Goal: Information Seeking & Learning: Check status

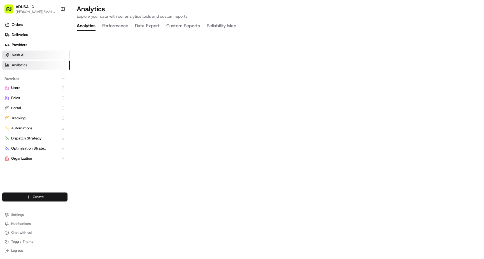
click at [19, 55] on span "Nash AI" at bounding box center [18, 54] width 13 height 5
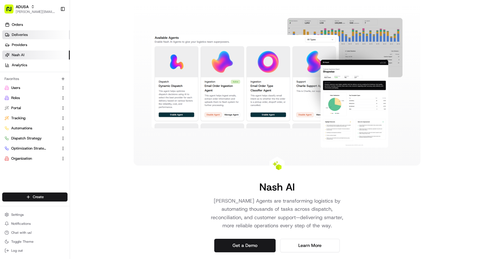
click at [23, 33] on span "Deliveries" at bounding box center [20, 34] width 16 height 5
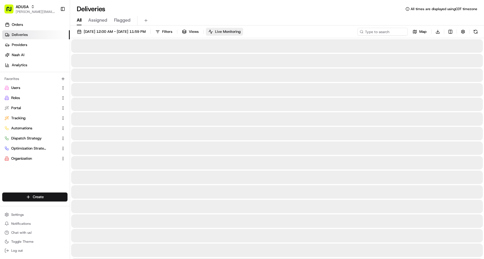
click at [241, 30] on span "Live Monitoring" at bounding box center [228, 31] width 26 height 5
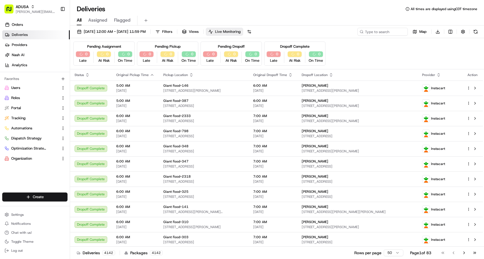
click at [241, 33] on span "Live Monitoring" at bounding box center [228, 31] width 26 height 5
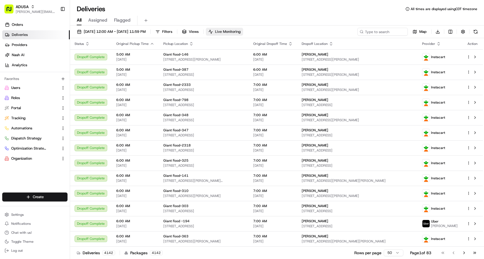
click at [241, 33] on span "Live Monitoring" at bounding box center [228, 31] width 26 height 5
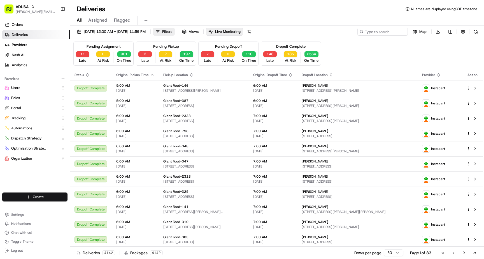
click at [172, 31] on span "Filters" at bounding box center [167, 31] width 10 height 5
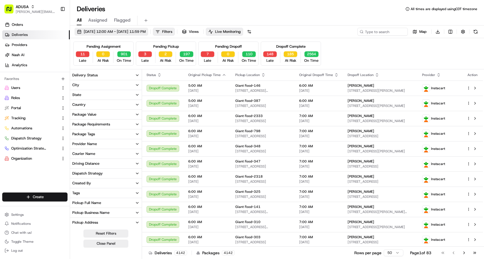
click at [129, 32] on span "08/21/2025 12:00 AM - 08/21/2025 11:59 PM" at bounding box center [115, 31] width 62 height 5
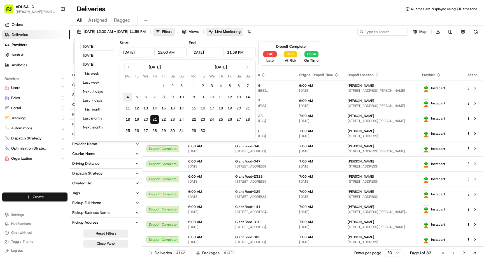
click at [127, 96] on button "4" at bounding box center [127, 97] width 9 height 9
type input "Aug 4, 2025"
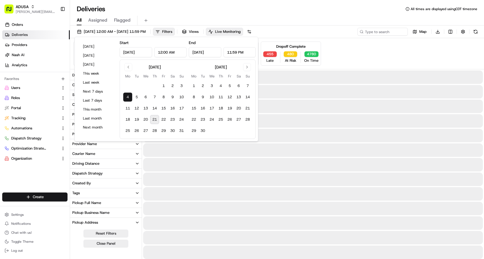
click at [154, 120] on button "21" at bounding box center [154, 119] width 9 height 9
type input "Aug 21, 2025"
click at [346, 54] on div "Pending Assignment 0 Late 0 At Risk 0 On Time Pending Pickup 0 Late 0 At Risk 0…" at bounding box center [277, 53] width 408 height 24
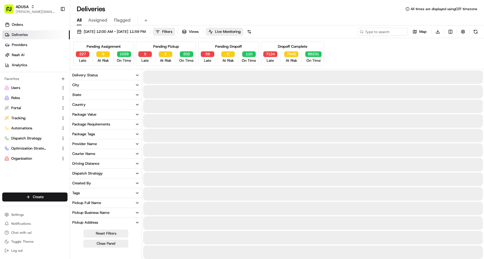
click at [82, 143] on div "Provider Name" at bounding box center [84, 143] width 25 height 5
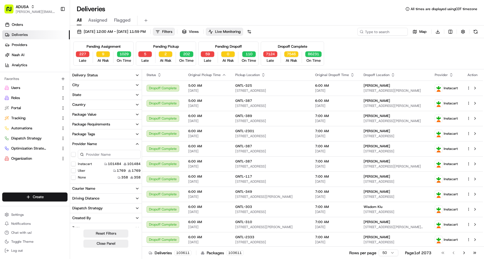
click at [73, 170] on button "Uber" at bounding box center [73, 170] width 4 height 4
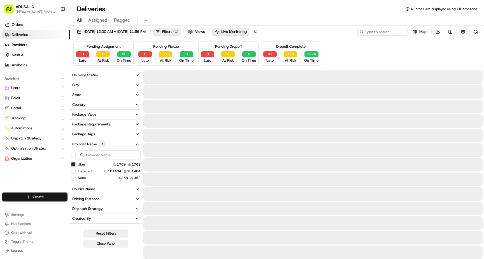
click at [112, 244] on button "Close Panel" at bounding box center [106, 243] width 45 height 8
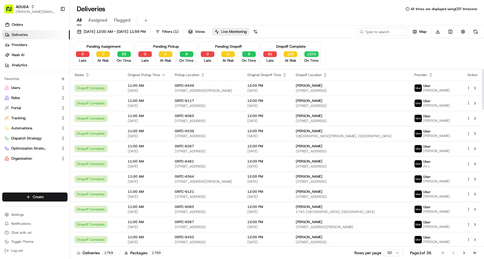
click at [433, 74] on icon "button" at bounding box center [431, 75] width 4 height 4
click at [435, 64] on div "Pending Assignment 0 Late 0 At Risk 82 On Time Pending Pickup 0 Late 0 At Risk …" at bounding box center [277, 53] width 408 height 24
click at [347, 57] on div "Pending Assignment 0 Late 0 At Risk 82 On Time Pending Pickup 0 Late 0 At Risk …" at bounding box center [277, 53] width 408 height 24
click at [371, 55] on div "Pending Assignment 0 Late 0 At Risk 82 On Time Pending Pickup 0 Late 0 At Risk …" at bounding box center [277, 53] width 408 height 24
click at [179, 29] on span "( 1 )" at bounding box center [176, 31] width 5 height 5
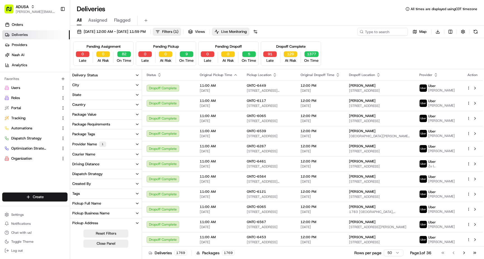
click at [90, 144] on div "Provider Name 1" at bounding box center [89, 144] width 34 height 6
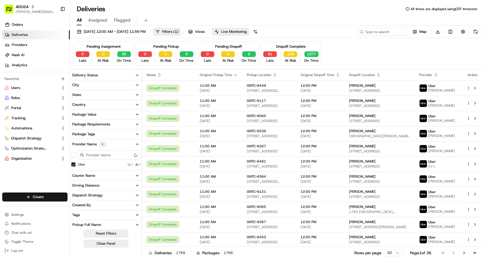
click at [73, 165] on button "Uber" at bounding box center [73, 164] width 4 height 4
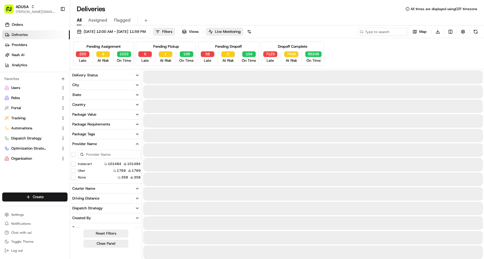
click at [74, 164] on button "Instacart" at bounding box center [73, 163] width 4 height 4
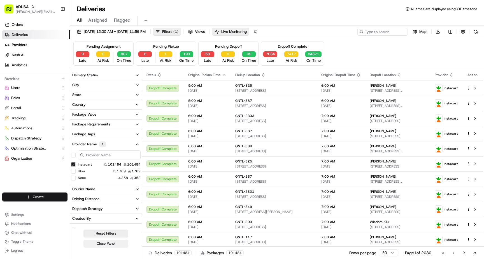
click at [109, 243] on button "Close Panel" at bounding box center [106, 243] width 45 height 8
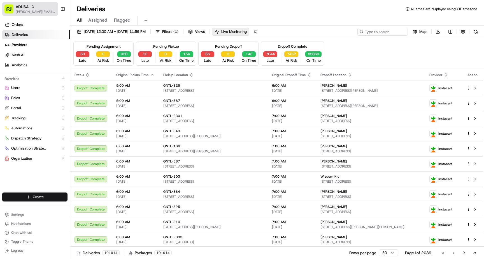
click at [23, 8] on span "ADUSA" at bounding box center [22, 7] width 13 height 6
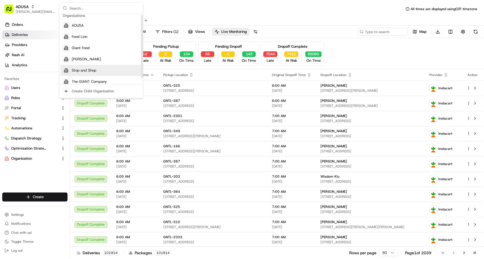
scroll to position [8, 0]
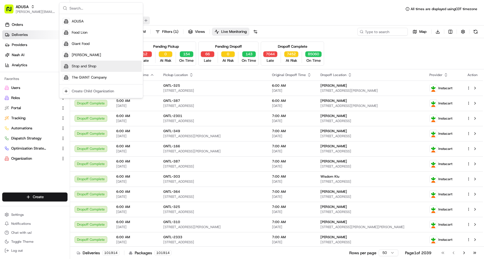
drag, startPoint x: 180, startPoint y: 10, endPoint x: 143, endPoint y: 17, distance: 37.1
click at [180, 10] on div "Deliveries All times are displayed using CDT timezone" at bounding box center [277, 8] width 414 height 9
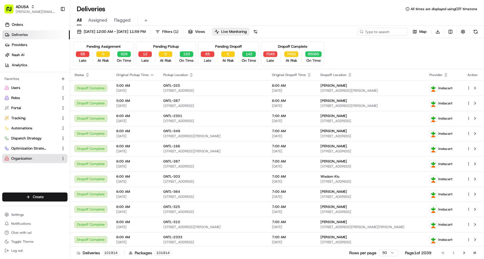
click at [23, 160] on span "Organization" at bounding box center [21, 158] width 21 height 5
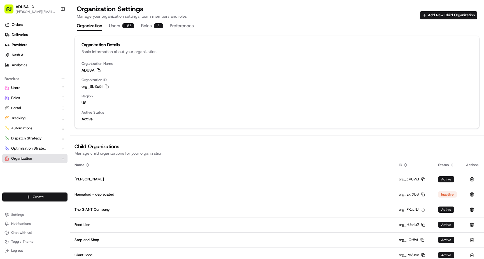
click at [120, 27] on button "Users 155" at bounding box center [121, 26] width 25 height 10
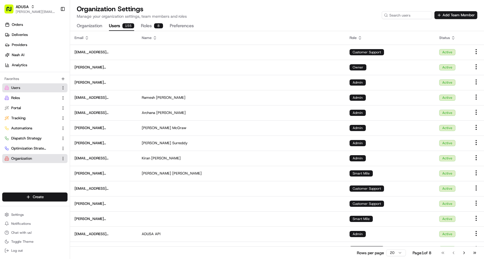
click at [146, 28] on button "Roles 8" at bounding box center [152, 26] width 22 height 10
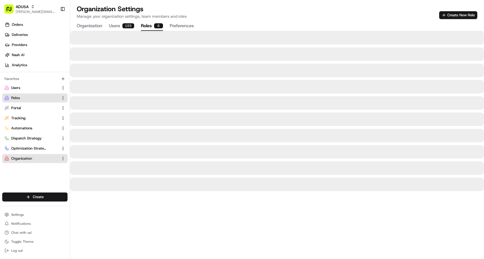
click at [182, 26] on button "Preferences" at bounding box center [182, 26] width 24 height 10
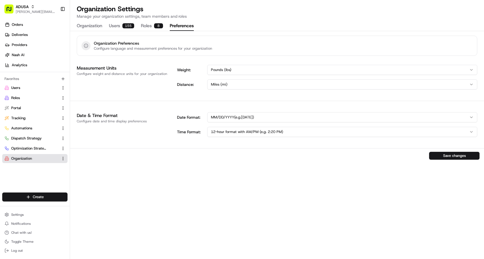
click at [183, 26] on button "Preferences" at bounding box center [182, 26] width 24 height 10
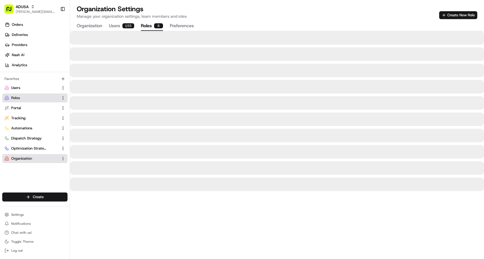
click at [154, 27] on button "Roles 8" at bounding box center [152, 26] width 22 height 10
click at [115, 25] on button "Users 155" at bounding box center [121, 26] width 25 height 10
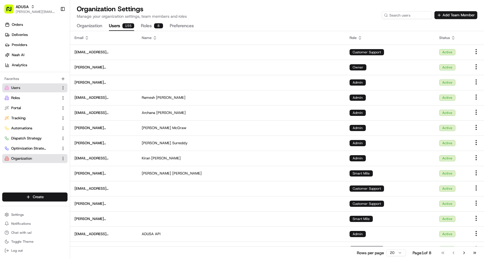
click at [360, 38] on icon at bounding box center [360, 38] width 4 height 4
click at [361, 38] on icon at bounding box center [360, 38] width 4 height 4
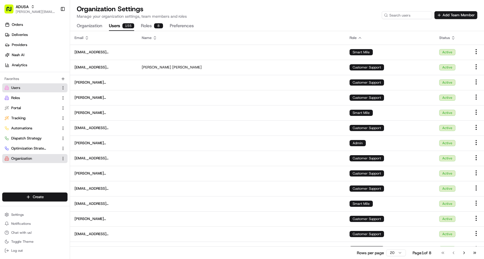
click at [360, 37] on icon at bounding box center [360, 38] width 4 height 4
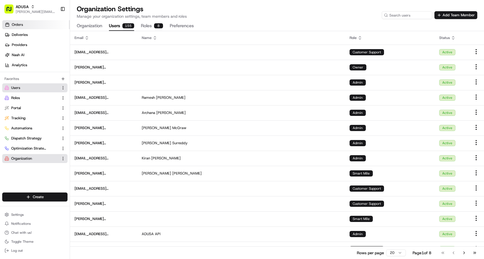
click at [23, 26] on link "Orders" at bounding box center [36, 24] width 68 height 9
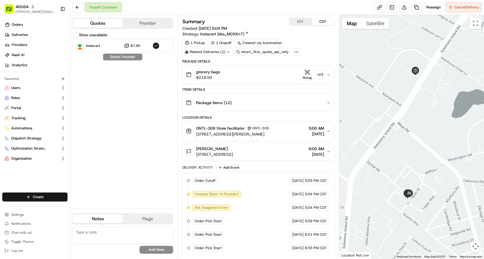
scroll to position [135, 0]
